Goal: Navigation & Orientation: Find specific page/section

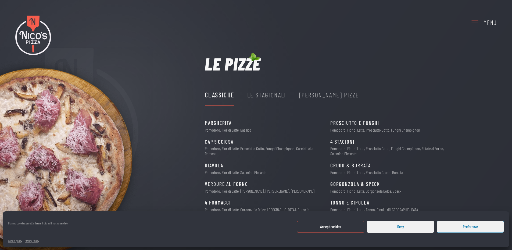
click at [398, 227] on button "Deny" at bounding box center [400, 226] width 67 height 12
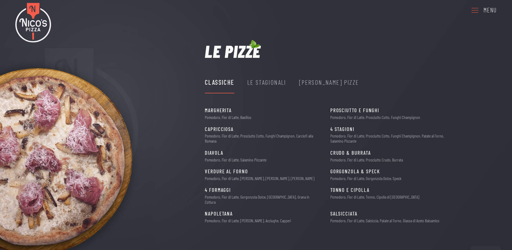
scroll to position [35, 0]
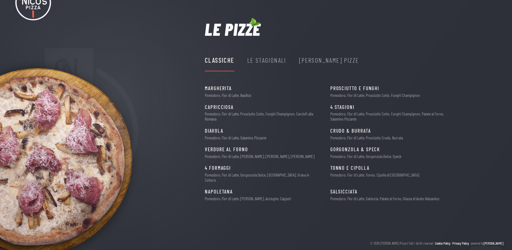
click at [273, 63] on div "Le Stagionali" at bounding box center [266, 60] width 39 height 10
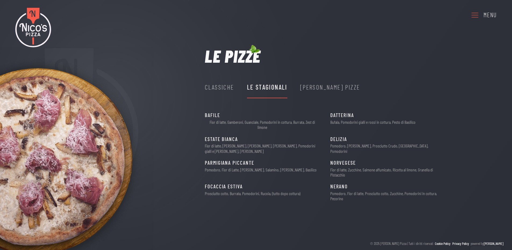
click at [319, 85] on div "[PERSON_NAME] Pizze" at bounding box center [330, 87] width 60 height 10
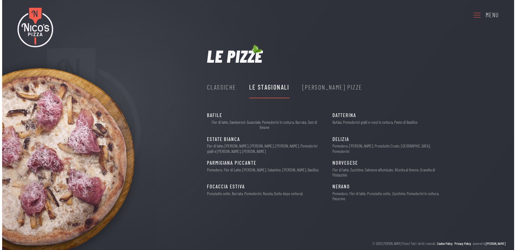
scroll to position [0, 0]
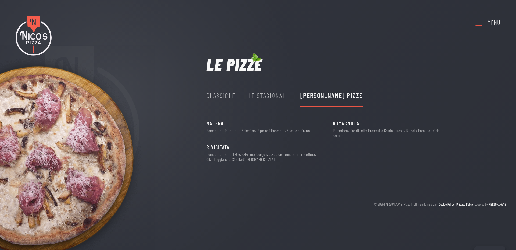
click at [478, 25] on icon at bounding box center [478, 23] width 9 height 15
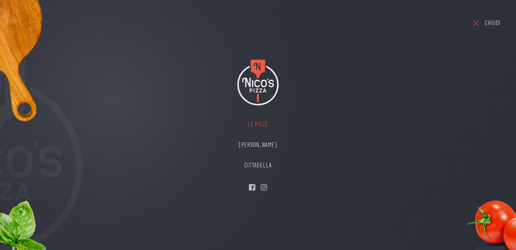
click at [254, 124] on link "Le Pizze" at bounding box center [257, 124] width 49 height 20
